Goal: Find specific page/section: Find specific page/section

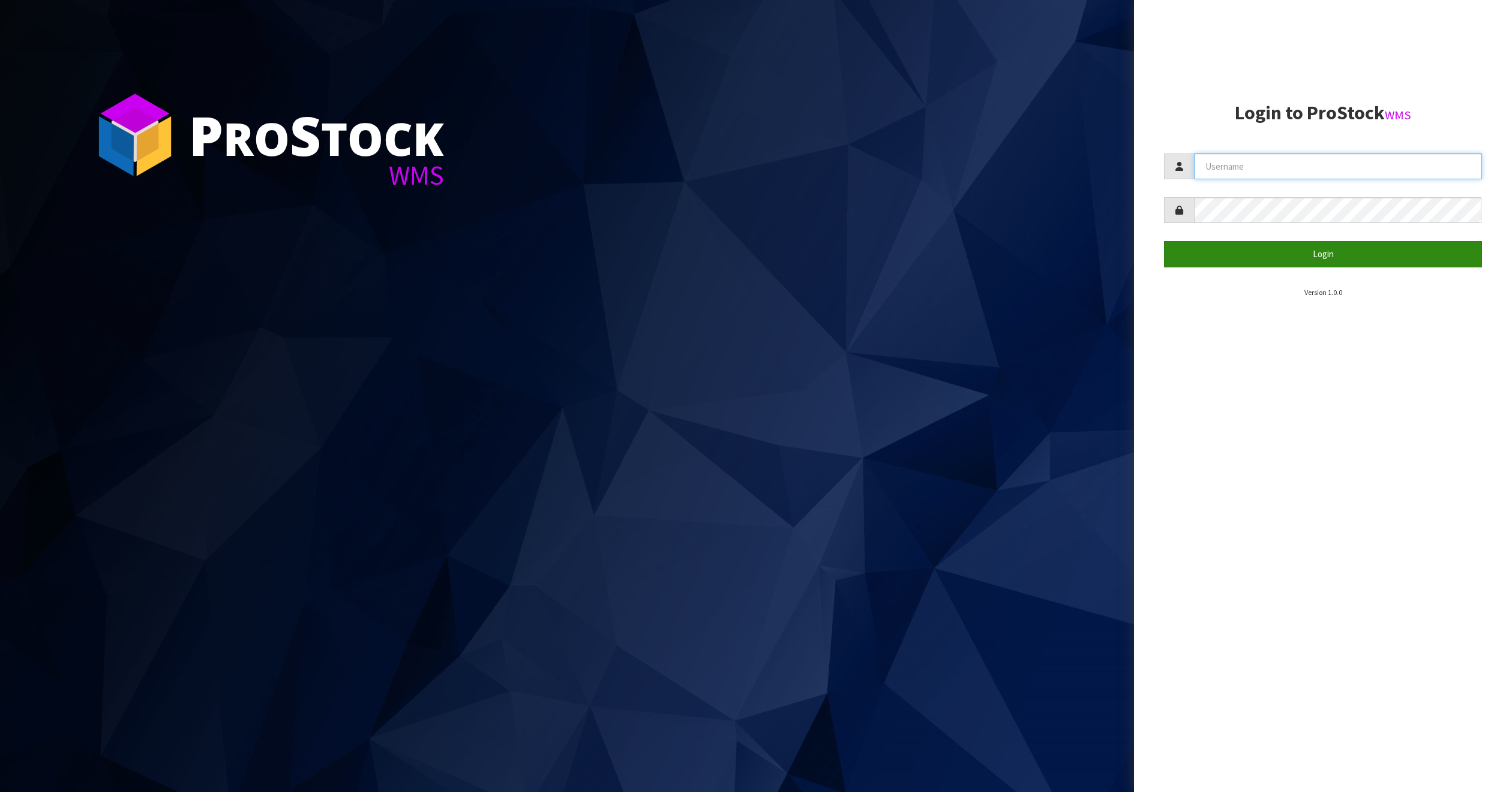
type input "THECLUTCHHUB"
click at [1277, 256] on button "Login" at bounding box center [1323, 254] width 318 height 26
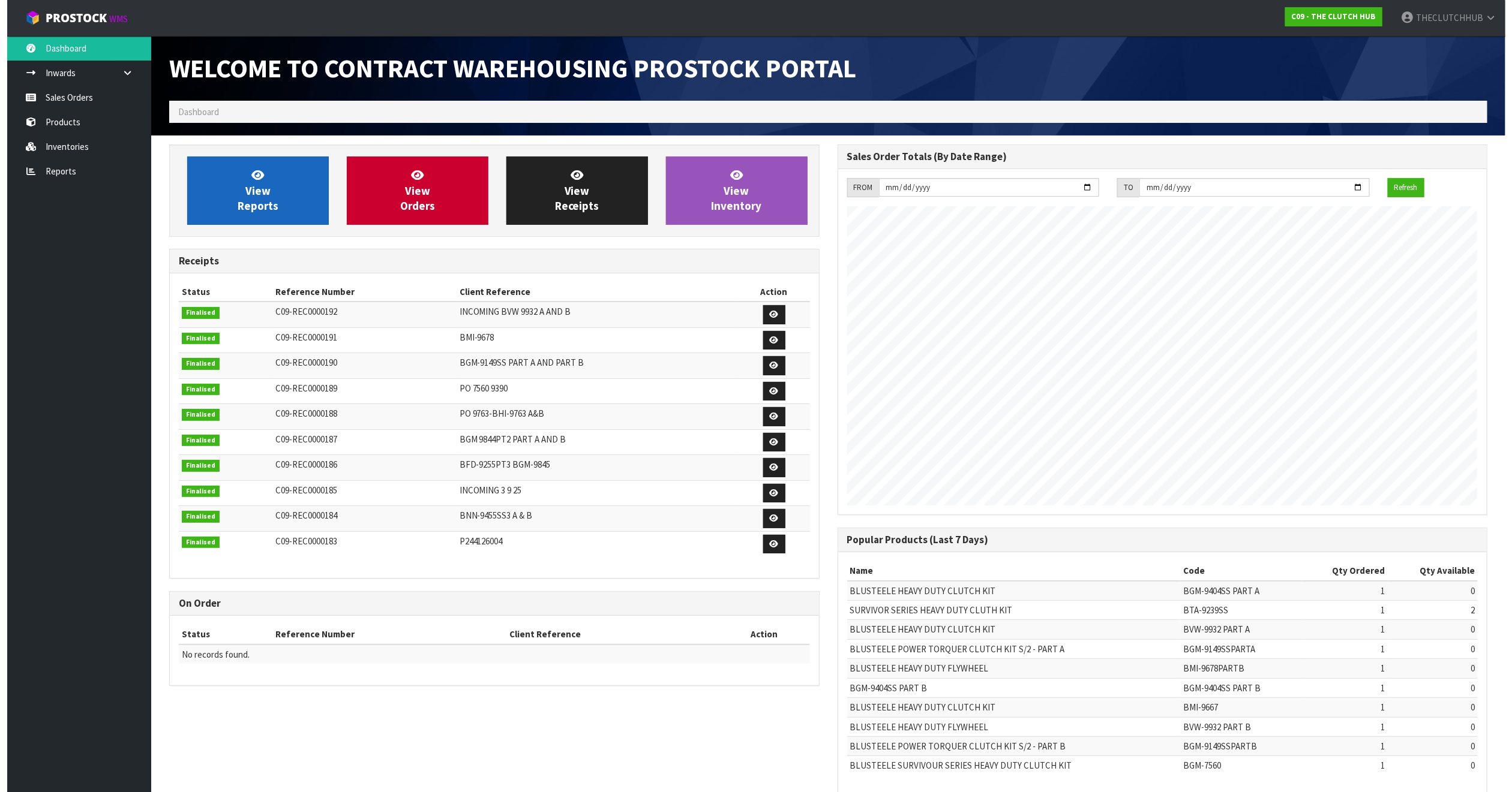
scroll to position [670, 668]
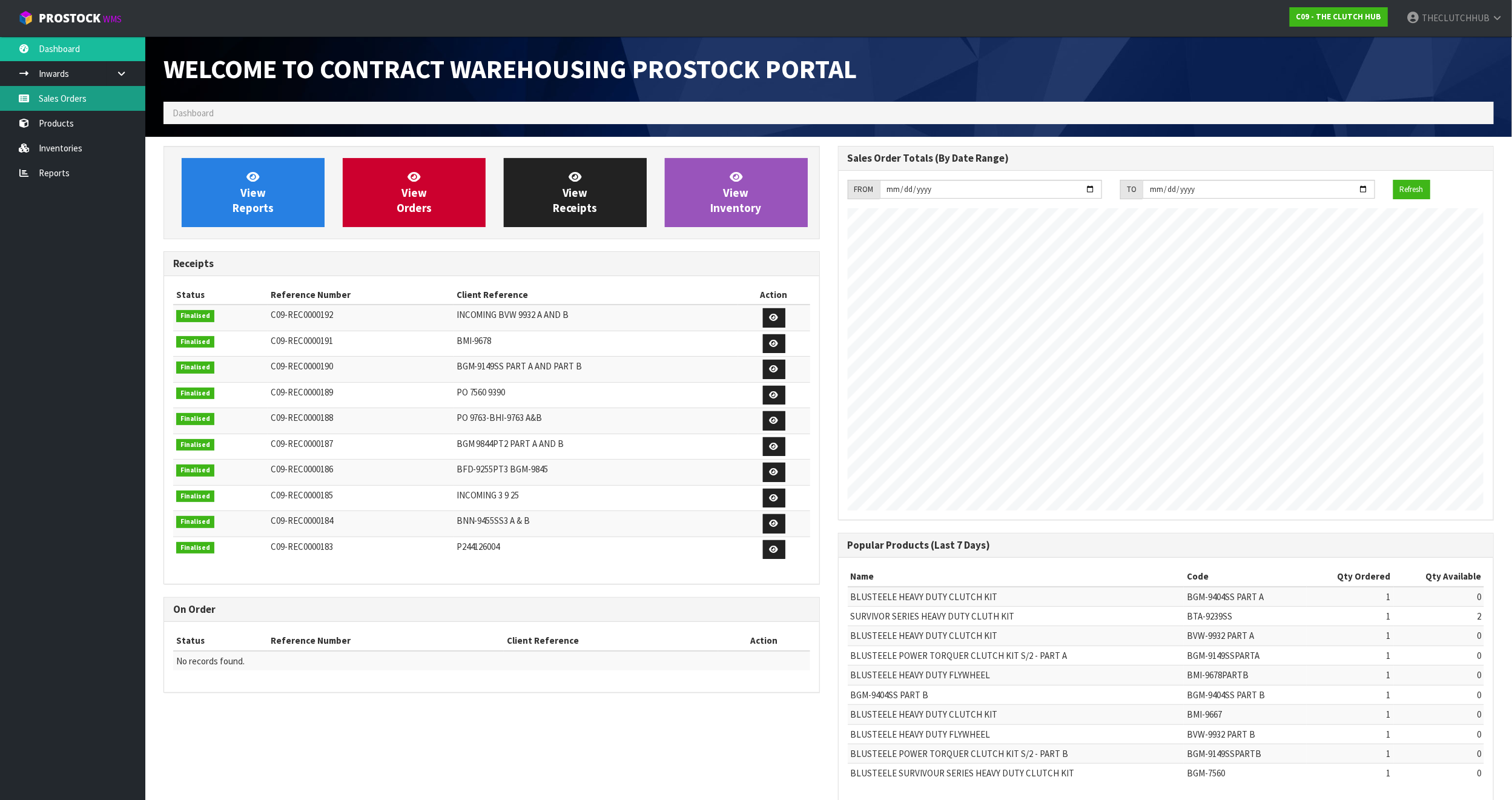
click at [33, 96] on link "Sales Orders" at bounding box center [73, 98] width 145 height 25
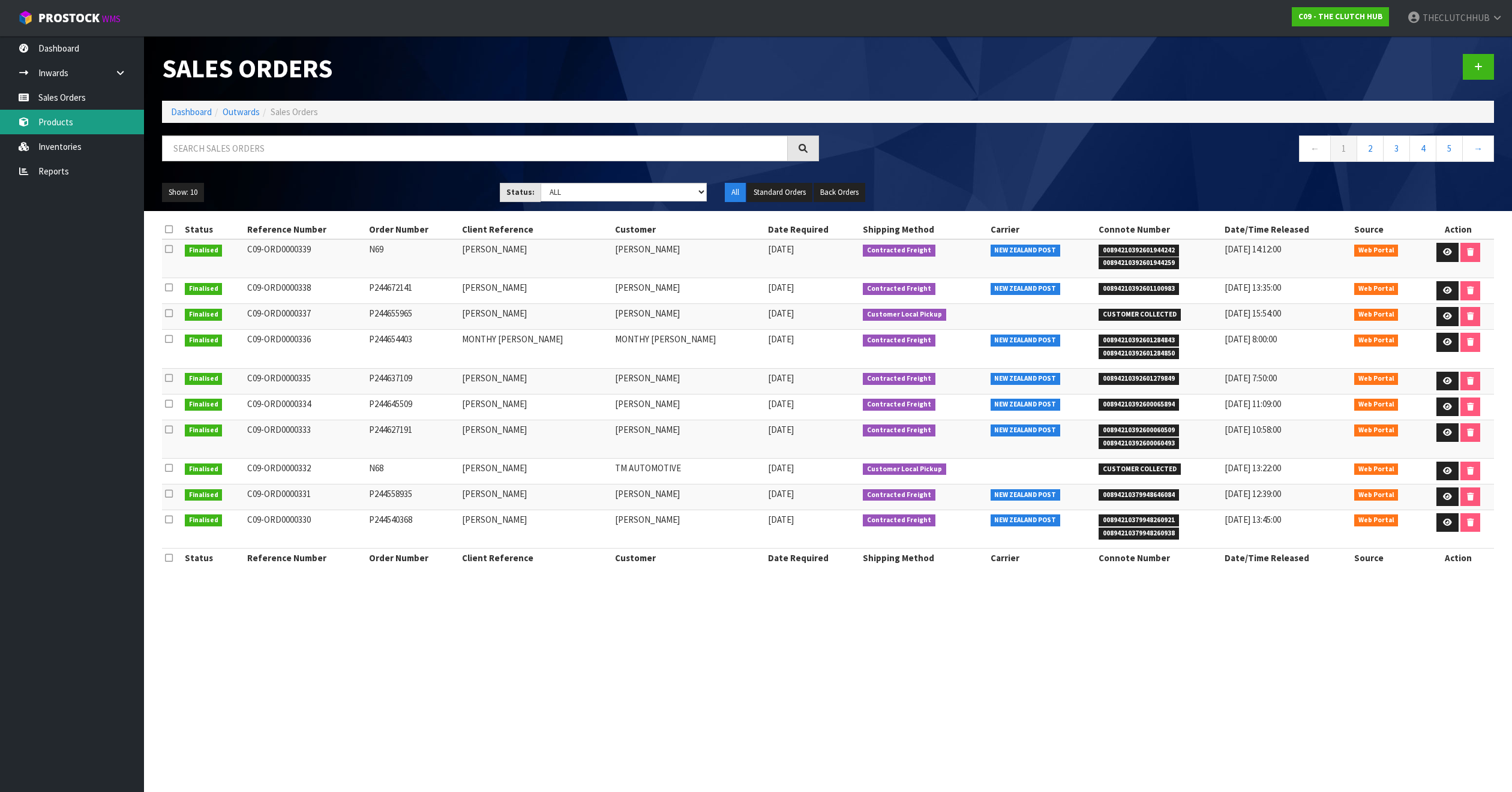
click at [54, 126] on link "Products" at bounding box center [72, 122] width 144 height 24
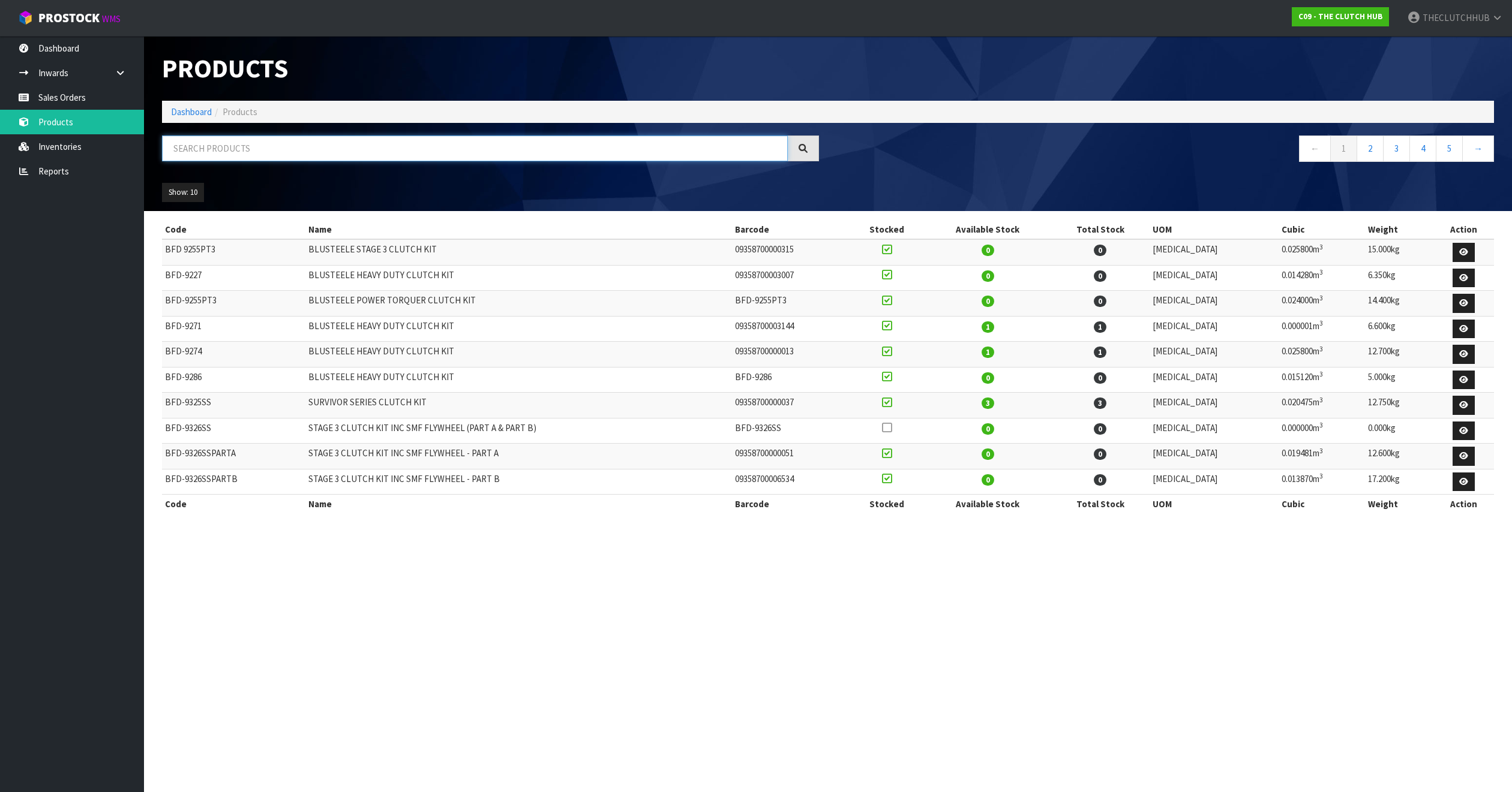
click at [206, 140] on input "text" at bounding box center [475, 148] width 626 height 26
type input "9239"
